Goal: Find specific page/section: Find specific page/section

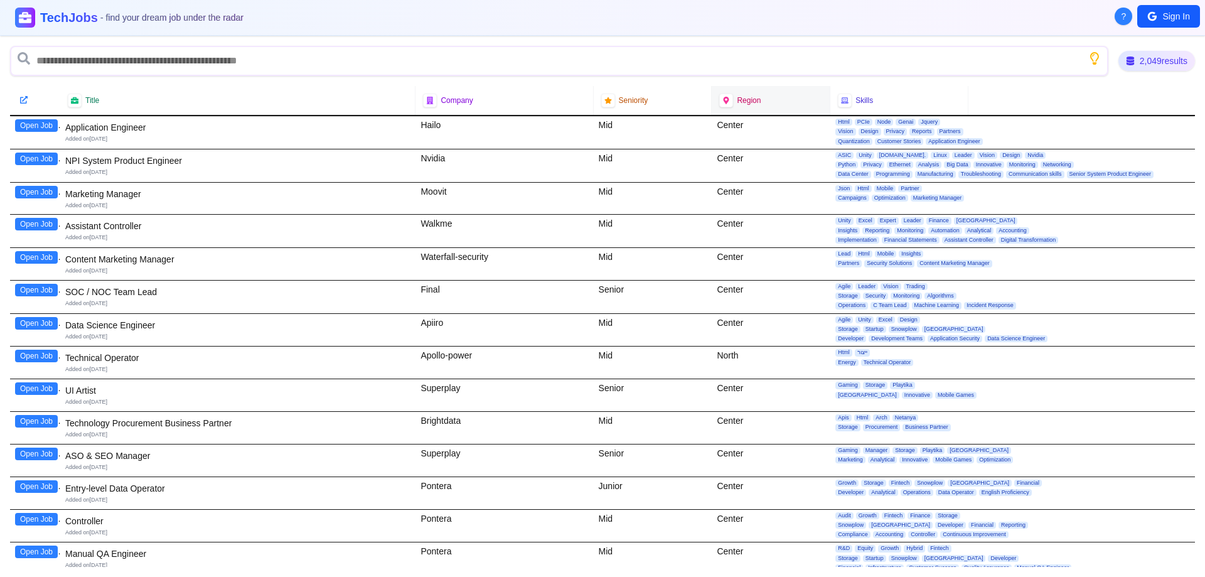
click at [748, 100] on span "Region" at bounding box center [749, 100] width 24 height 10
click at [722, 102] on icon at bounding box center [726, 100] width 8 height 8
click at [755, 100] on span "Region" at bounding box center [749, 100] width 24 height 10
click at [771, 97] on div "Region" at bounding box center [770, 101] width 103 height 14
click at [843, 97] on div at bounding box center [844, 100] width 15 height 15
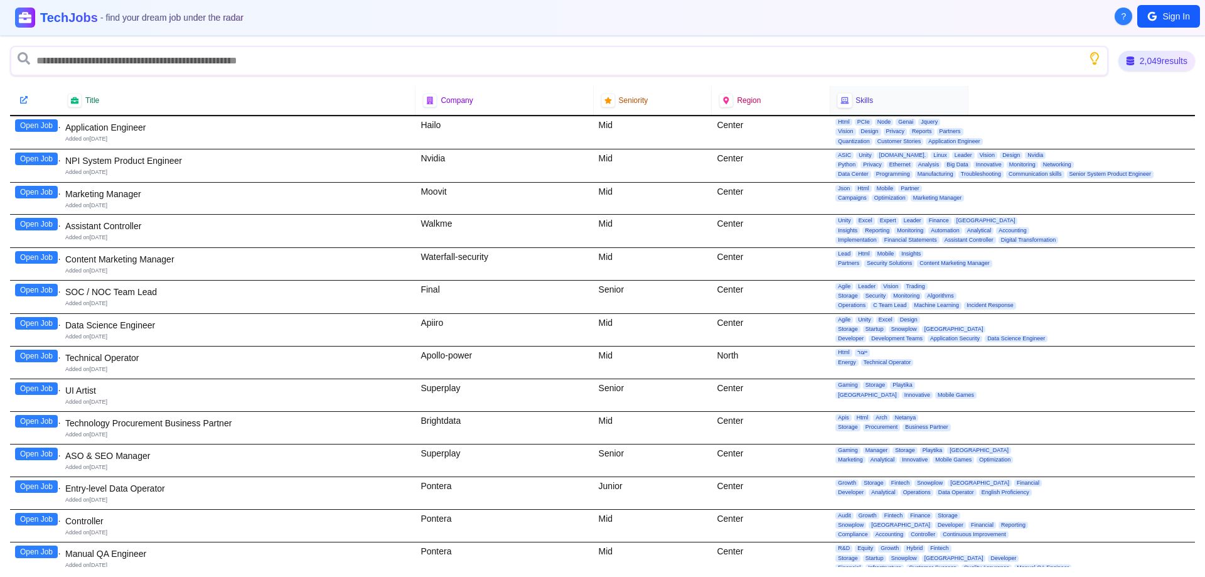
click at [840, 105] on div at bounding box center [844, 100] width 15 height 15
click at [855, 97] on span "Skills" at bounding box center [864, 100] width 18 height 10
click at [83, 97] on div "Title" at bounding box center [237, 101] width 339 height 14
click at [75, 103] on icon at bounding box center [74, 101] width 8 height 8
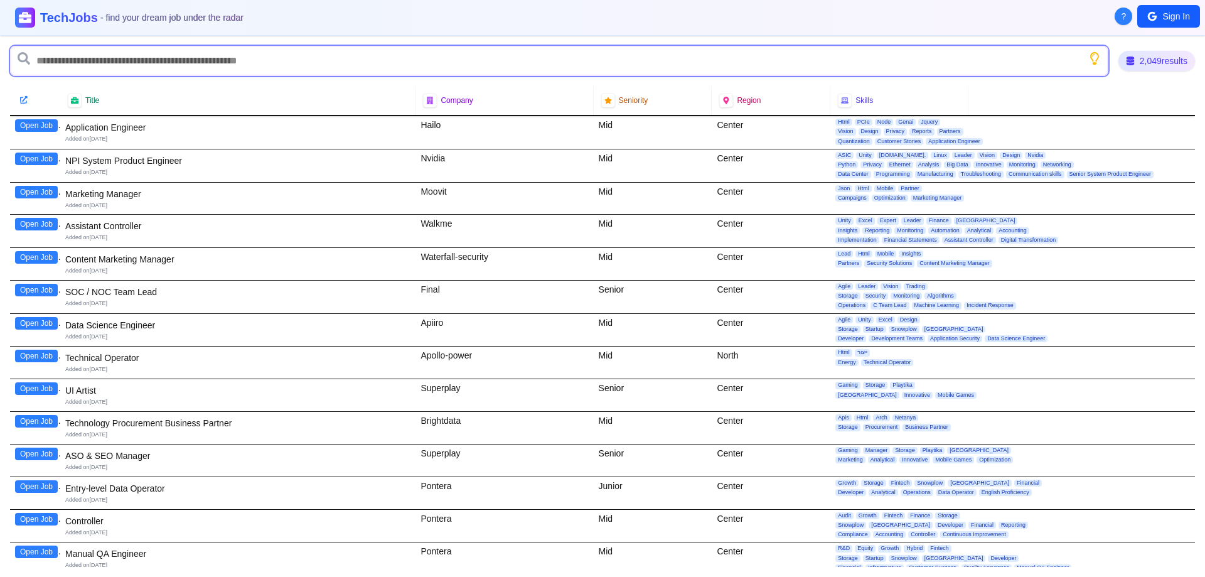
click at [138, 61] on input "text" at bounding box center [559, 61] width 1098 height 30
